Goal: Information Seeking & Learning: Learn about a topic

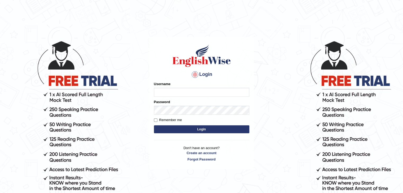
type input "sumandeep_parramatta"
click at [216, 129] on button "Login" at bounding box center [201, 130] width 95 height 8
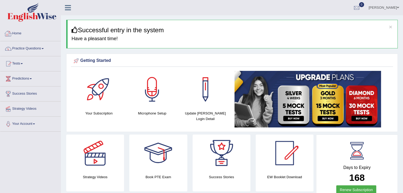
click at [14, 48] on link "Practice Questions" at bounding box center [30, 47] width 60 height 13
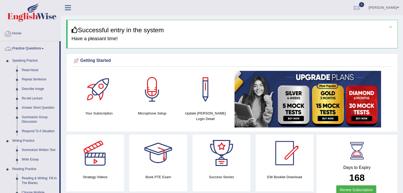
click at [18, 46] on link "Practice Questions" at bounding box center [29, 47] width 59 height 13
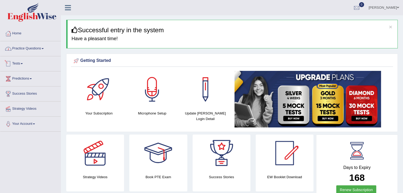
click at [33, 47] on link "Practice Questions" at bounding box center [30, 47] width 60 height 13
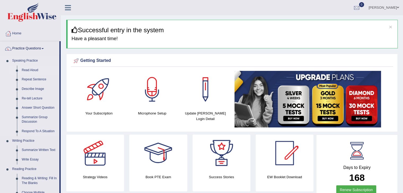
click at [23, 69] on link "Read Aloud" at bounding box center [39, 71] width 40 height 10
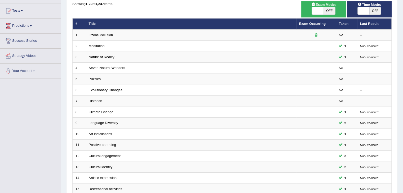
scroll to position [53, 0]
click at [327, 9] on span "OFF" at bounding box center [329, 10] width 12 height 7
checkbox input "true"
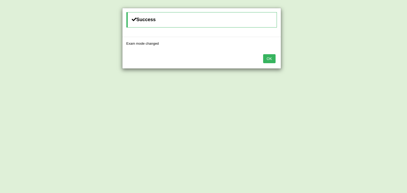
click at [272, 55] on button "OK" at bounding box center [269, 58] width 12 height 9
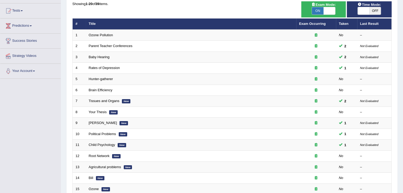
click at [377, 9] on span "OFF" at bounding box center [375, 10] width 12 height 7
checkbox input "true"
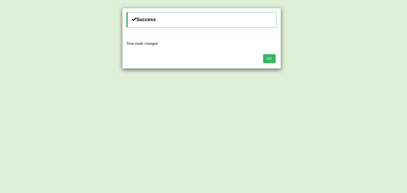
click at [278, 58] on div "OK" at bounding box center [201, 59] width 158 height 19
click at [273, 59] on button "OK" at bounding box center [269, 58] width 12 height 9
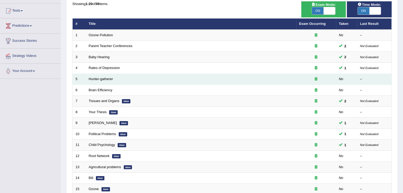
click at [107, 82] on td "Hunter-gatherer" at bounding box center [191, 79] width 210 height 11
click at [107, 78] on link "Hunter-gatherer" at bounding box center [101, 79] width 24 height 4
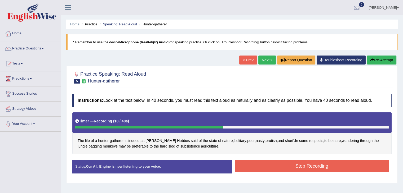
click at [288, 169] on button "Stop Recording" at bounding box center [312, 166] width 154 height 12
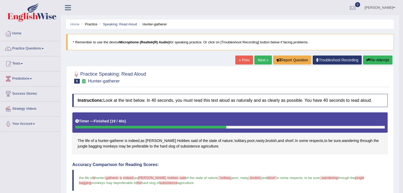
click at [260, 60] on link "Next »" at bounding box center [262, 60] width 17 height 9
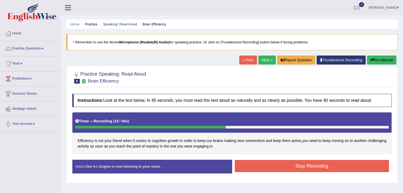
click at [329, 166] on button "Stop Recording" at bounding box center [312, 166] width 154 height 12
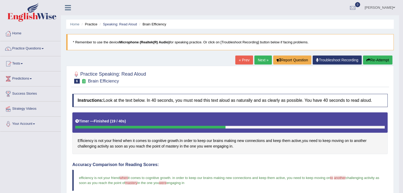
click at [263, 56] on link "Next »" at bounding box center [262, 60] width 17 height 9
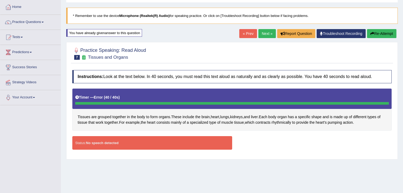
click at [383, 31] on button "Re-Attempt" at bounding box center [381, 33] width 29 height 9
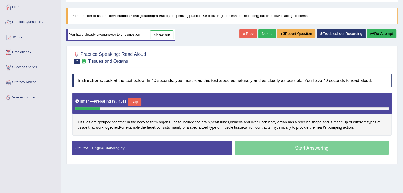
click at [138, 104] on button "Skip" at bounding box center [134, 102] width 13 height 8
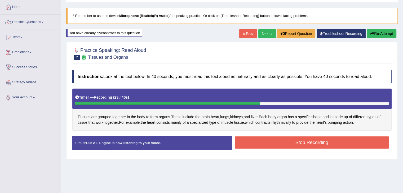
click at [276, 142] on button "Stop Recording" at bounding box center [312, 143] width 154 height 12
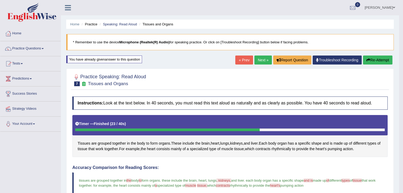
click at [263, 59] on link "Next »" at bounding box center [262, 60] width 17 height 9
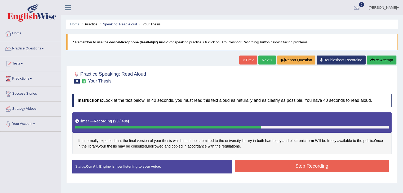
click at [272, 165] on button "Stop Recording" at bounding box center [312, 166] width 154 height 12
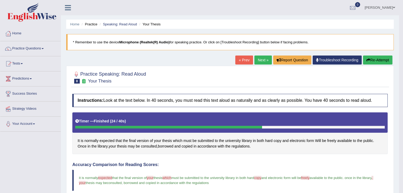
click at [260, 60] on link "Next »" at bounding box center [262, 60] width 17 height 9
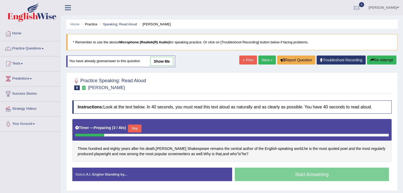
click at [134, 128] on button "Skip" at bounding box center [134, 129] width 13 height 8
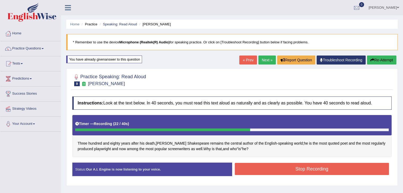
click at [271, 171] on button "Stop Recording" at bounding box center [312, 169] width 154 height 12
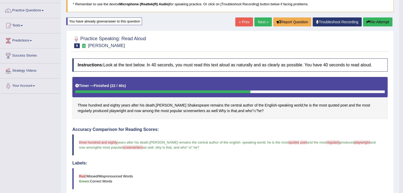
scroll to position [12, 0]
